Goal: Book appointment/travel/reservation

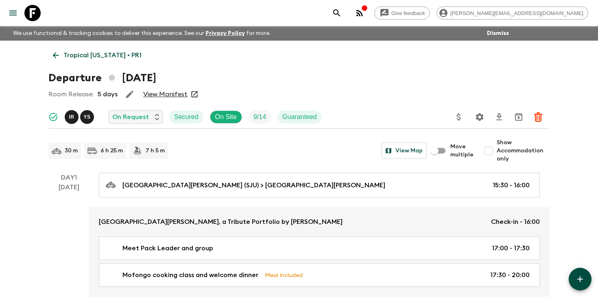
click at [340, 13] on icon "search adventures" at bounding box center [336, 12] width 7 height 7
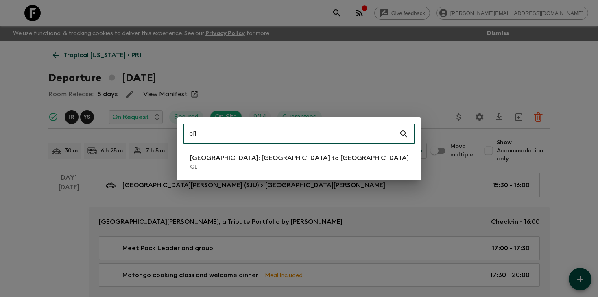
type input "cl1"
click at [290, 165] on li "[GEOGRAPHIC_DATA]: [GEOGRAPHIC_DATA] to [GEOGRAPHIC_DATA] CL1" at bounding box center [298, 162] width 231 height 23
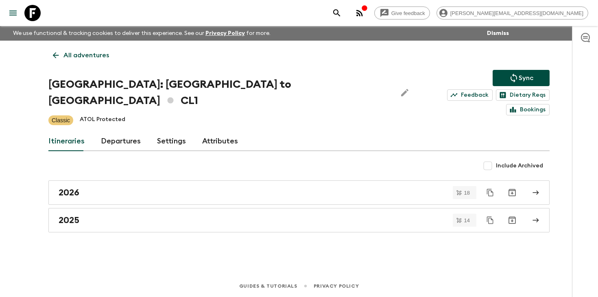
click at [113, 132] on link "Departures" at bounding box center [121, 142] width 40 height 20
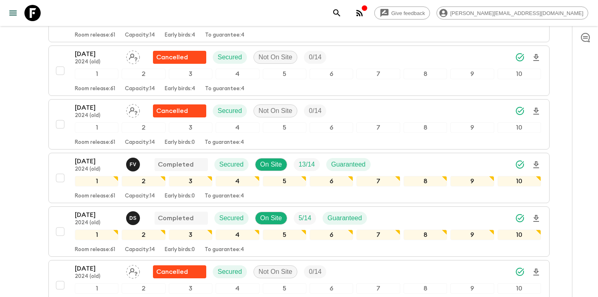
scroll to position [869, 0]
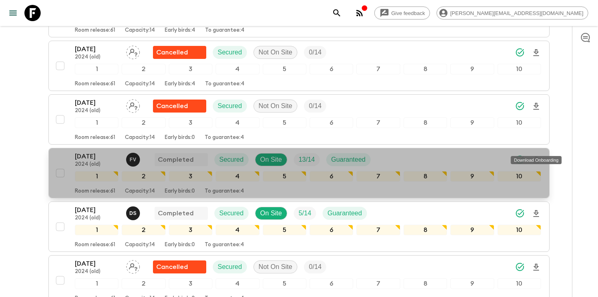
click at [533, 155] on icon "Download Onboarding" at bounding box center [536, 160] width 10 height 10
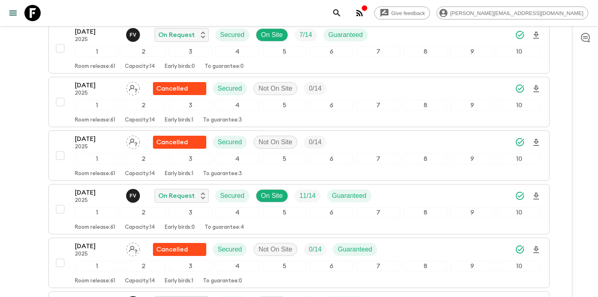
scroll to position [1806, 0]
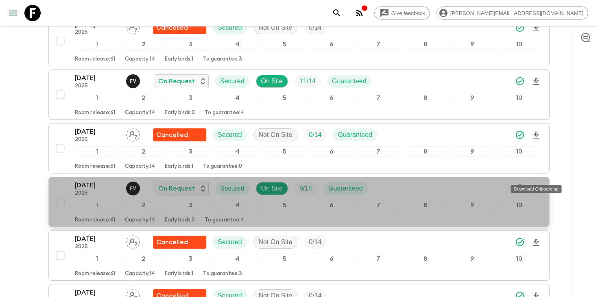
click at [533, 184] on icon "Download Onboarding" at bounding box center [536, 189] width 10 height 10
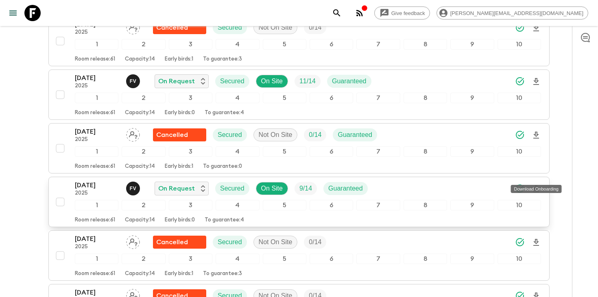
click at [340, 11] on icon "search adventures" at bounding box center [336, 12] width 7 height 7
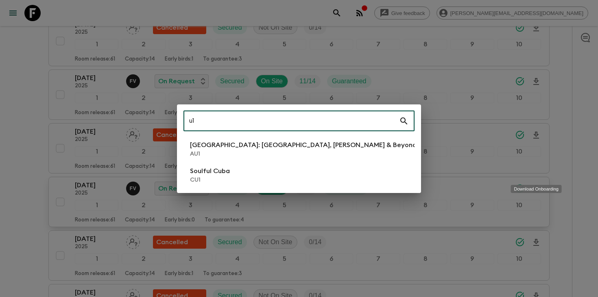
type input "u1"
click at [249, 174] on li "Soulful Cuba CU1" at bounding box center [298, 175] width 231 height 23
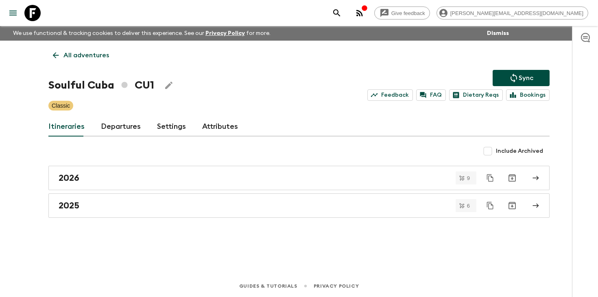
click at [113, 123] on link "Departures" at bounding box center [121, 127] width 40 height 20
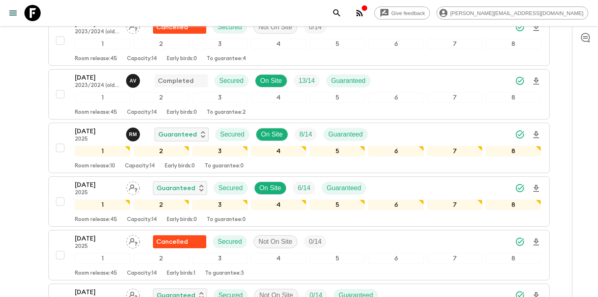
scroll to position [564, 0]
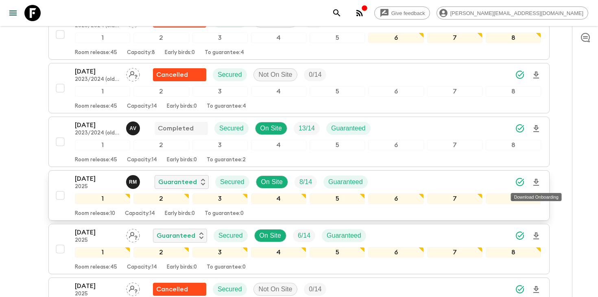
click at [538, 184] on icon "Download Onboarding" at bounding box center [536, 183] width 10 height 10
click at [341, 13] on icon "search adventures" at bounding box center [337, 13] width 10 height 10
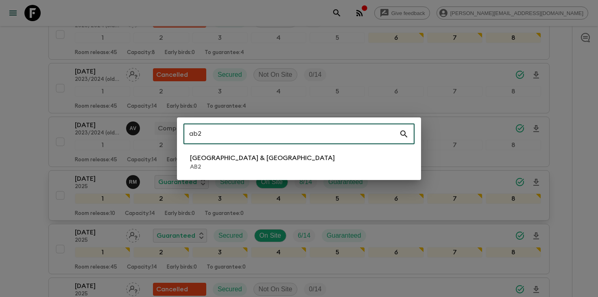
type input "ab2"
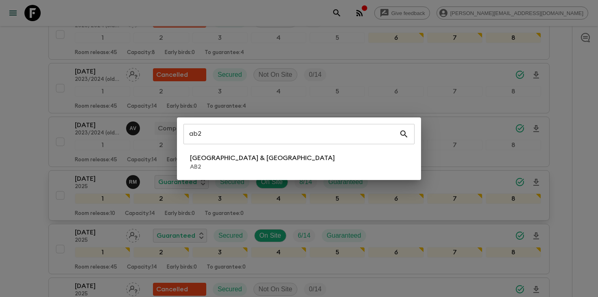
click at [261, 174] on div "ab2 ​ [GEOGRAPHIC_DATA] & [GEOGRAPHIC_DATA] AB2" at bounding box center [299, 148] width 244 height 63
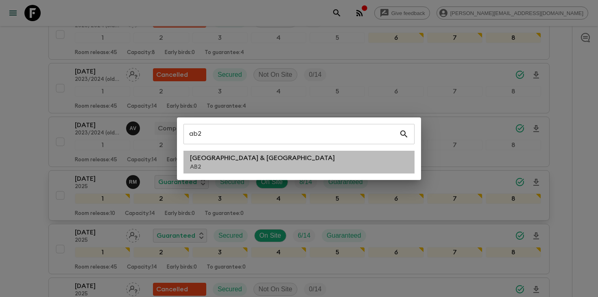
click at [260, 163] on li "Argentina & [GEOGRAPHIC_DATA] AB2" at bounding box center [298, 162] width 231 height 23
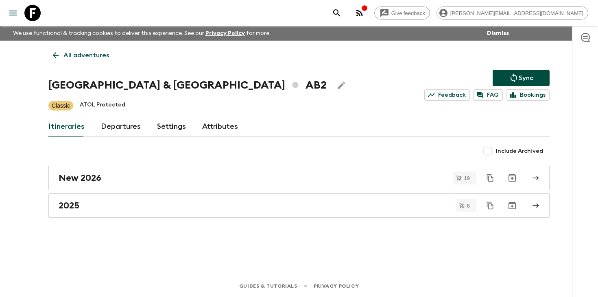
click at [111, 124] on link "Departures" at bounding box center [121, 127] width 40 height 20
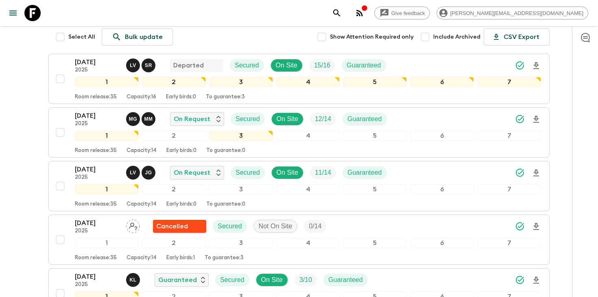
scroll to position [144, 0]
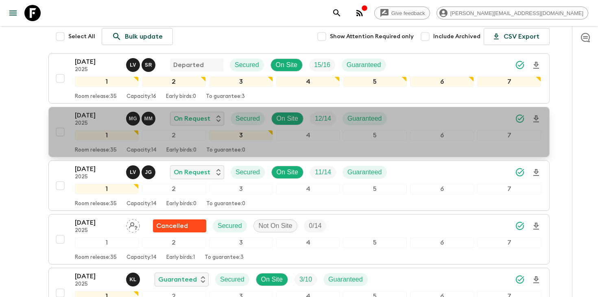
click at [418, 122] on div "[DATE] 2025 M G M M On Request Secured On Site 12 / 14 Guaranteed" at bounding box center [308, 119] width 466 height 16
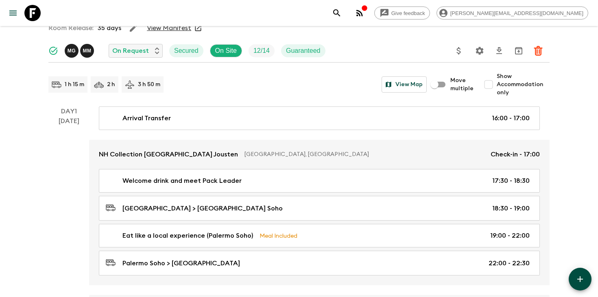
scroll to position [75, 0]
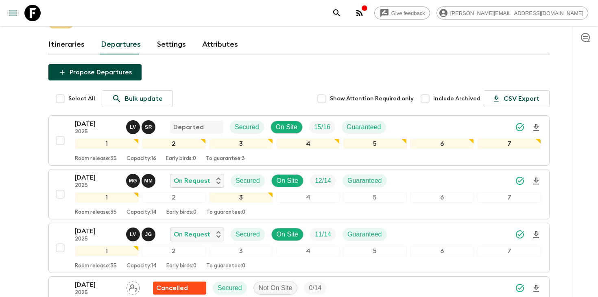
scroll to position [81, 0]
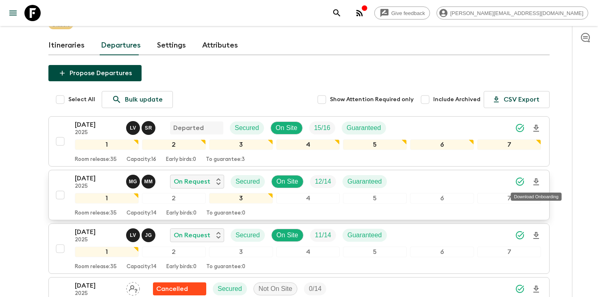
click at [540, 181] on icon "Download Onboarding" at bounding box center [536, 182] width 10 height 10
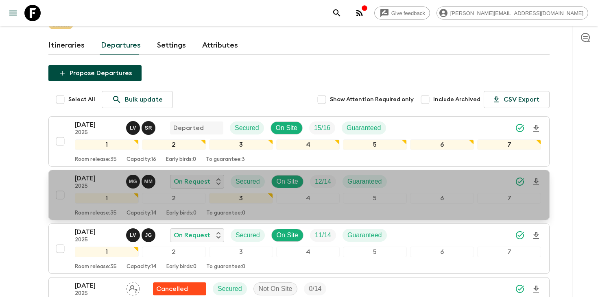
click at [78, 180] on p "[DATE]" at bounding box center [97, 179] width 45 height 10
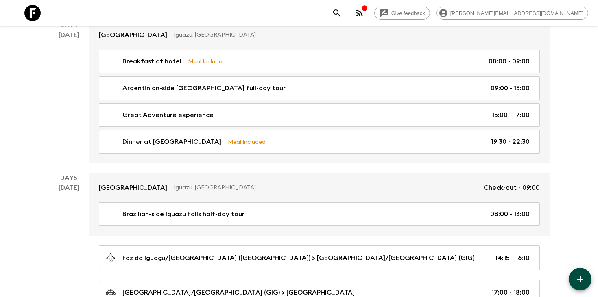
scroll to position [1153, 0]
